Goal: Complete application form

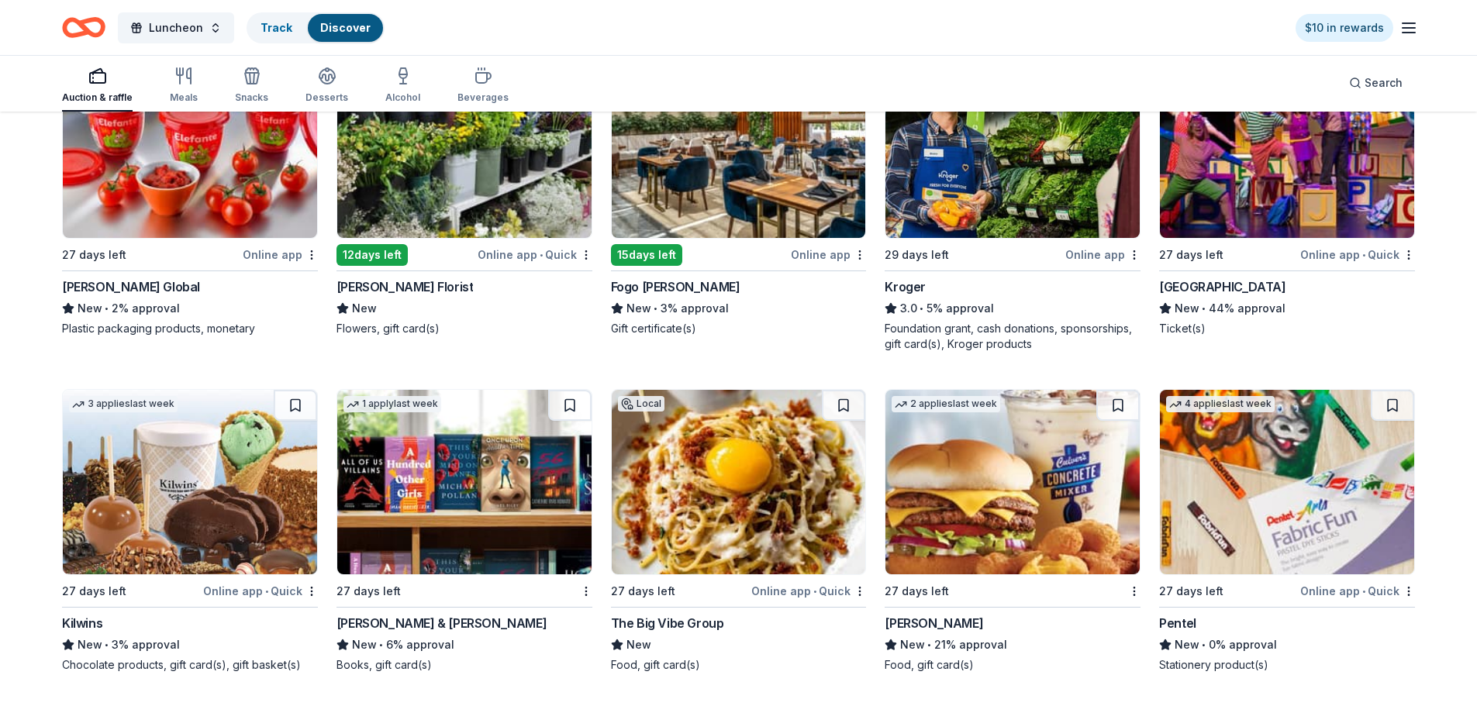
scroll to position [7919, 0]
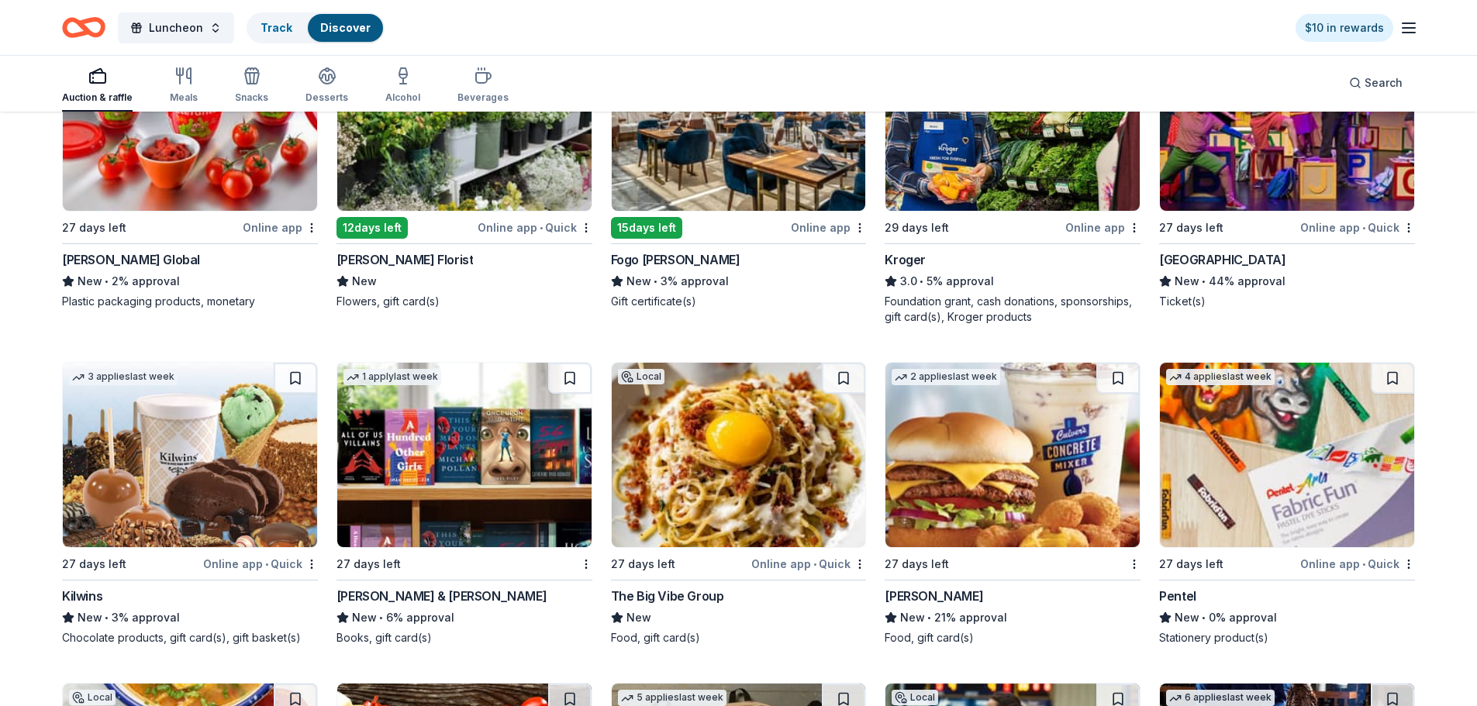
click at [1255, 260] on div "[GEOGRAPHIC_DATA]" at bounding box center [1222, 259] width 126 height 19
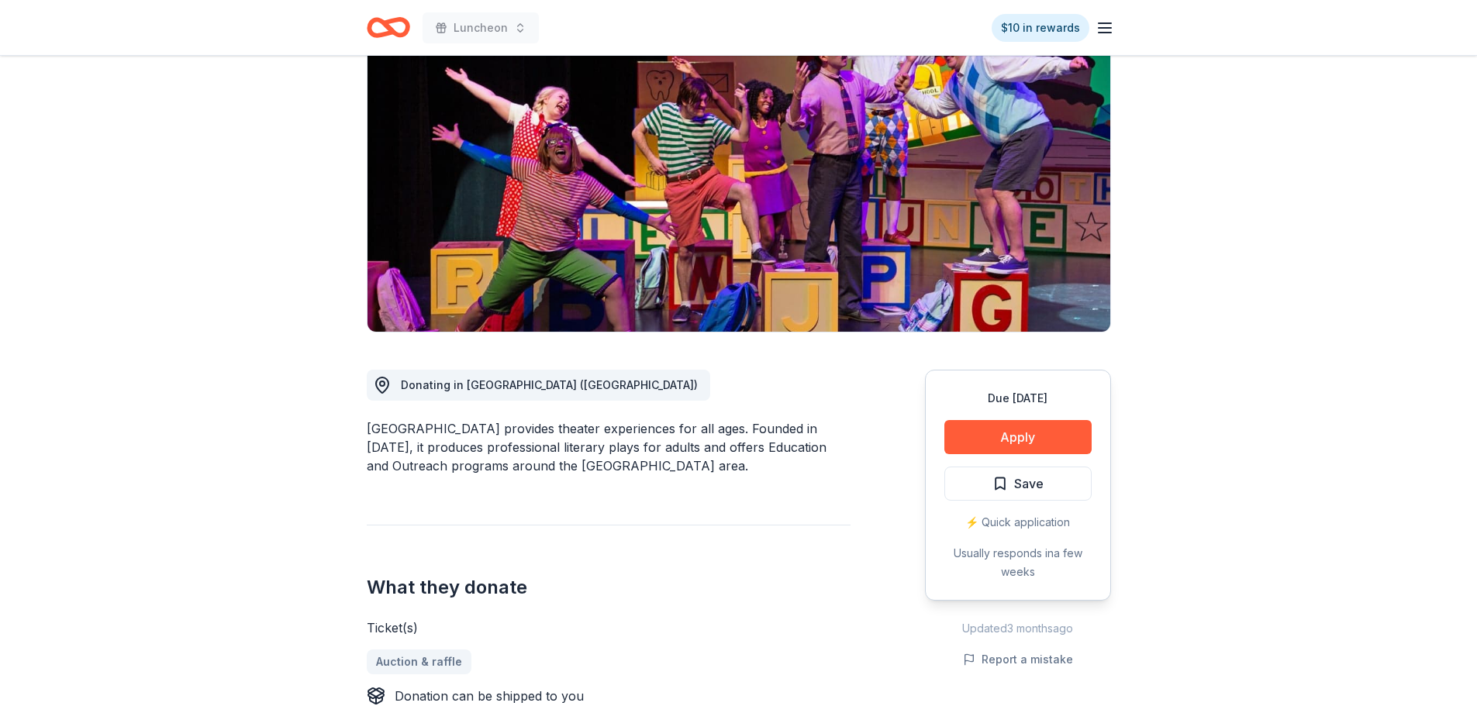
scroll to position [155, 0]
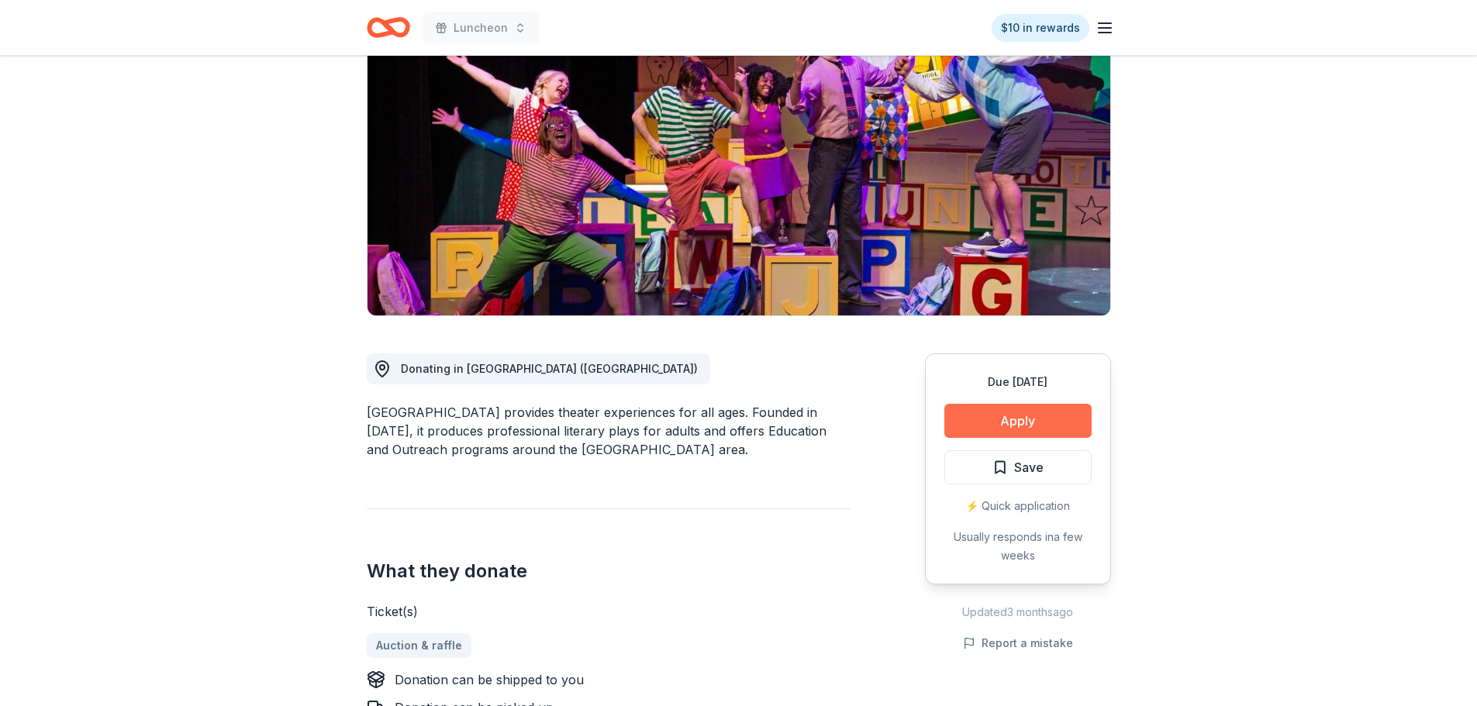
click at [1058, 425] on button "Apply" at bounding box center [1017, 421] width 147 height 34
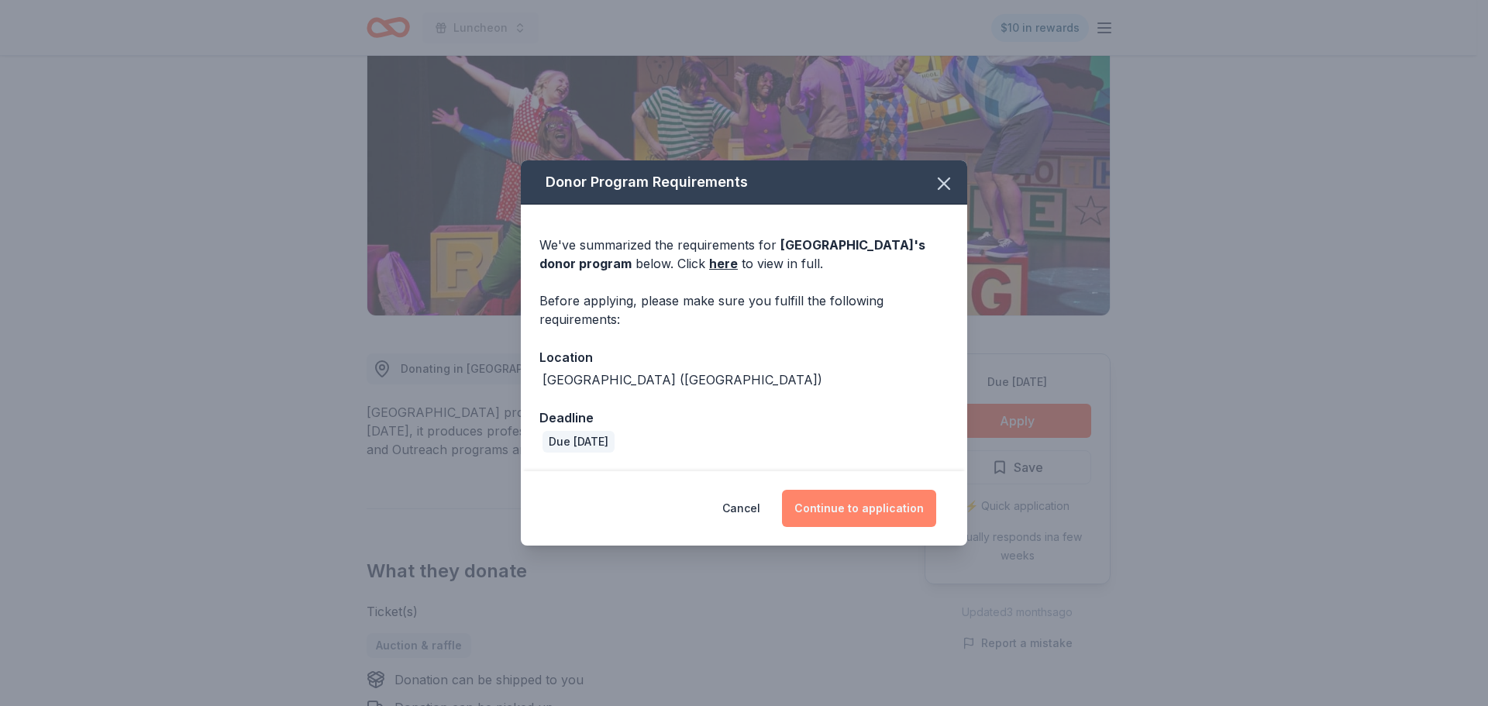
click at [895, 510] on button "Continue to application" at bounding box center [859, 508] width 154 height 37
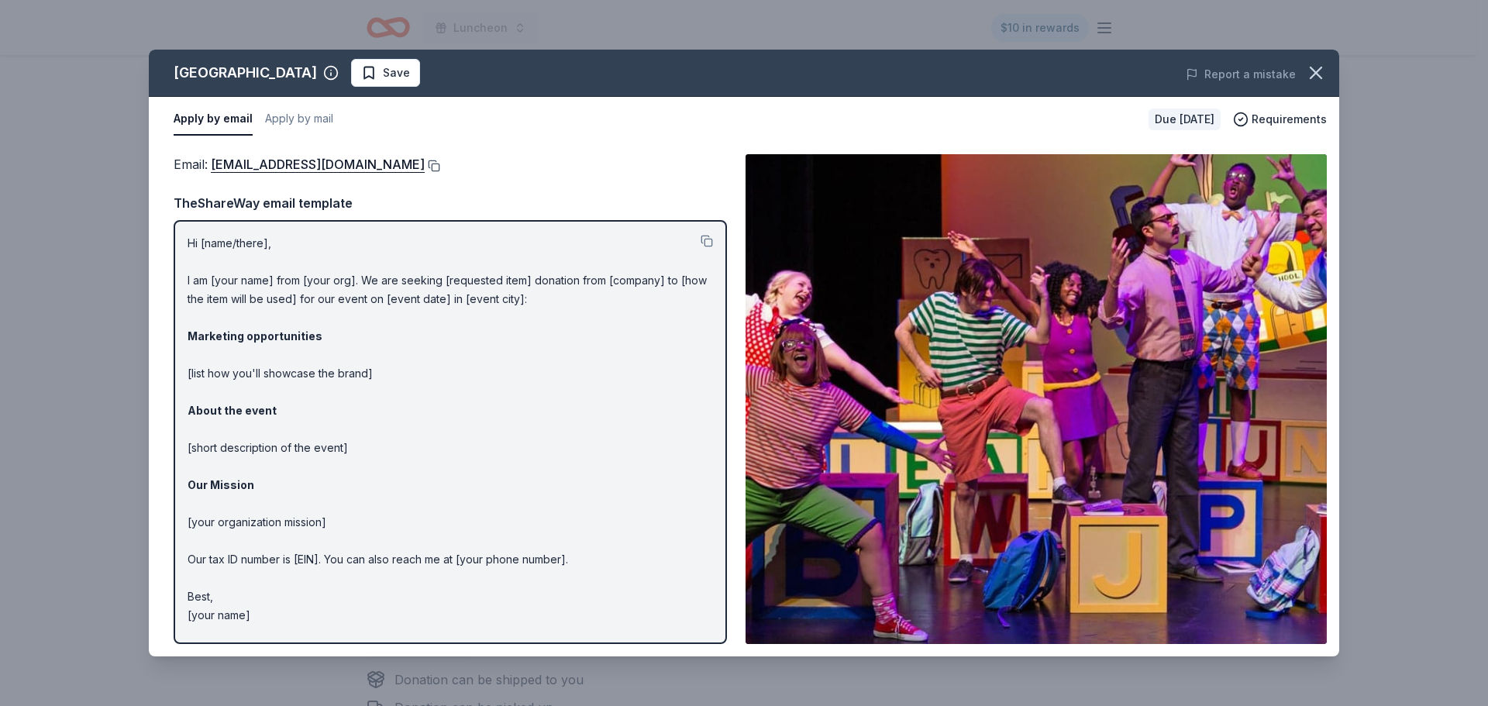
click at [425, 168] on button at bounding box center [433, 166] width 16 height 12
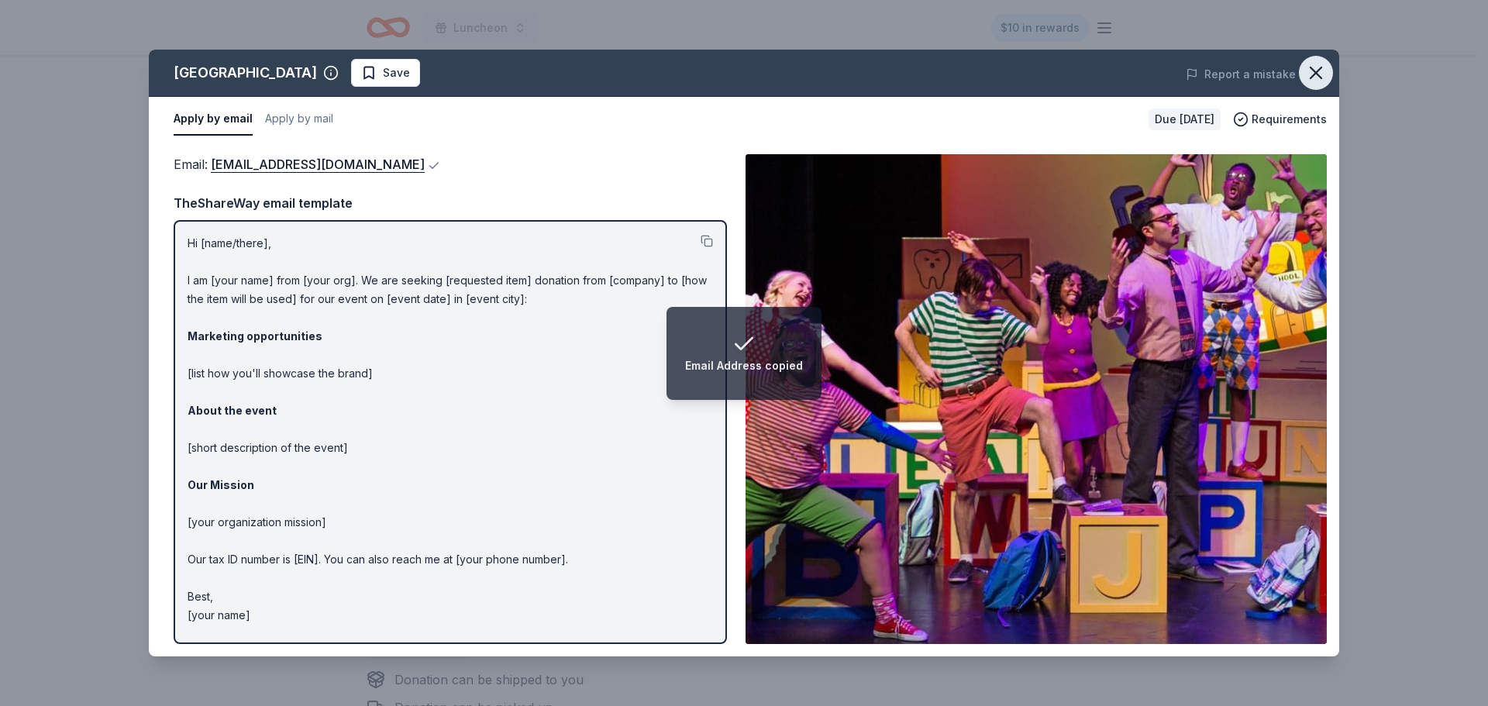
click at [1321, 73] on icon "button" at bounding box center [1316, 73] width 22 height 22
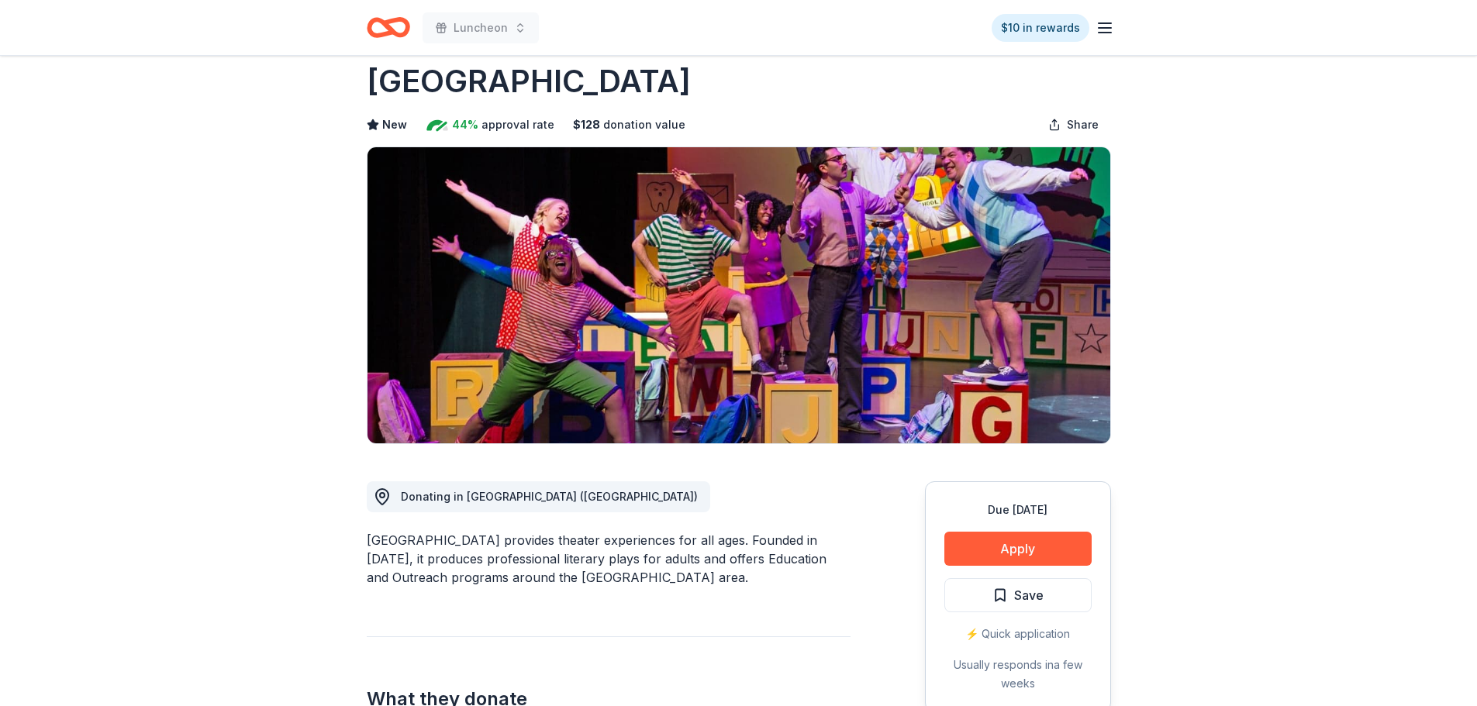
scroll to position [0, 0]
